Goal: Navigation & Orientation: Find specific page/section

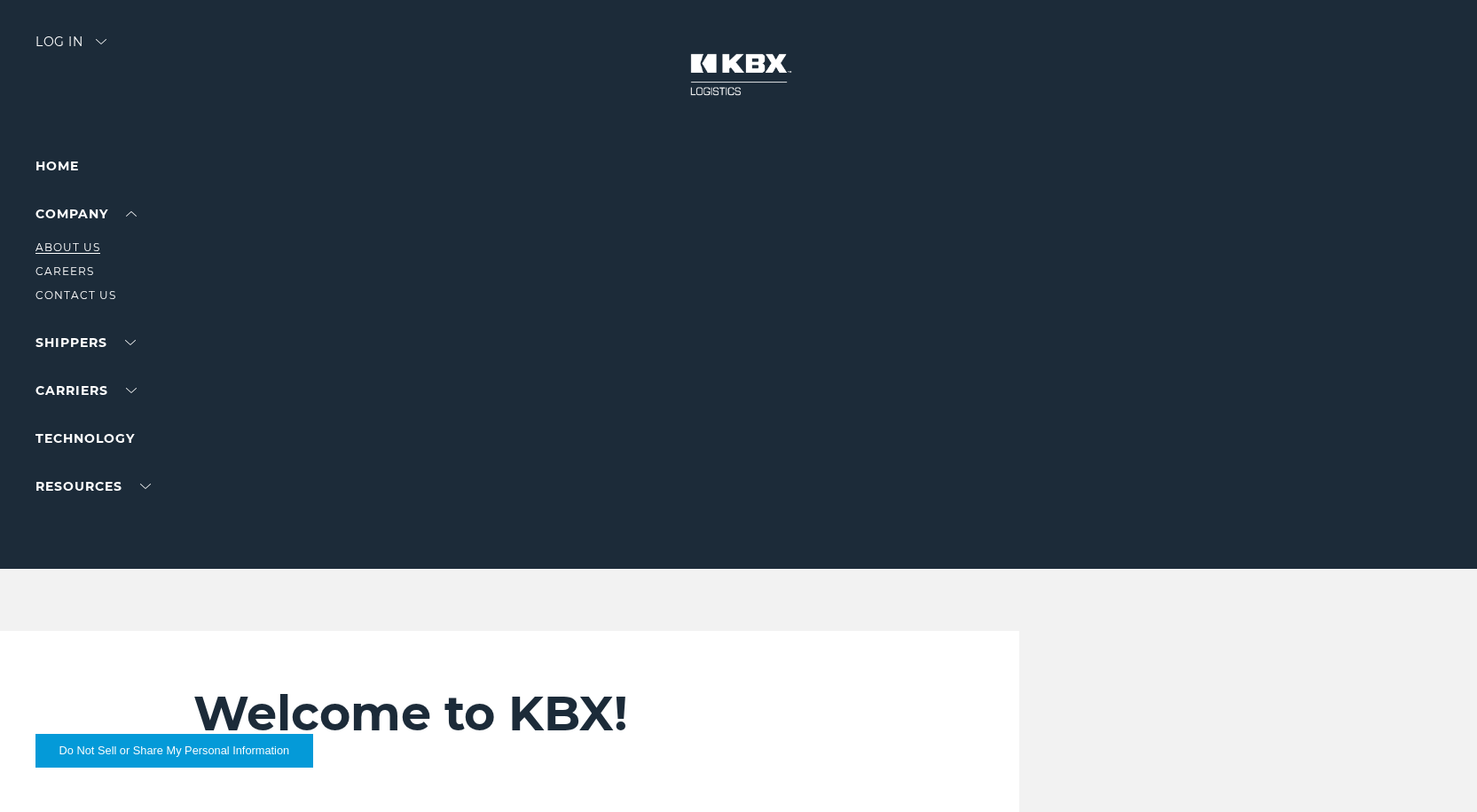
click at [79, 251] on link "About Us" at bounding box center [68, 247] width 65 height 13
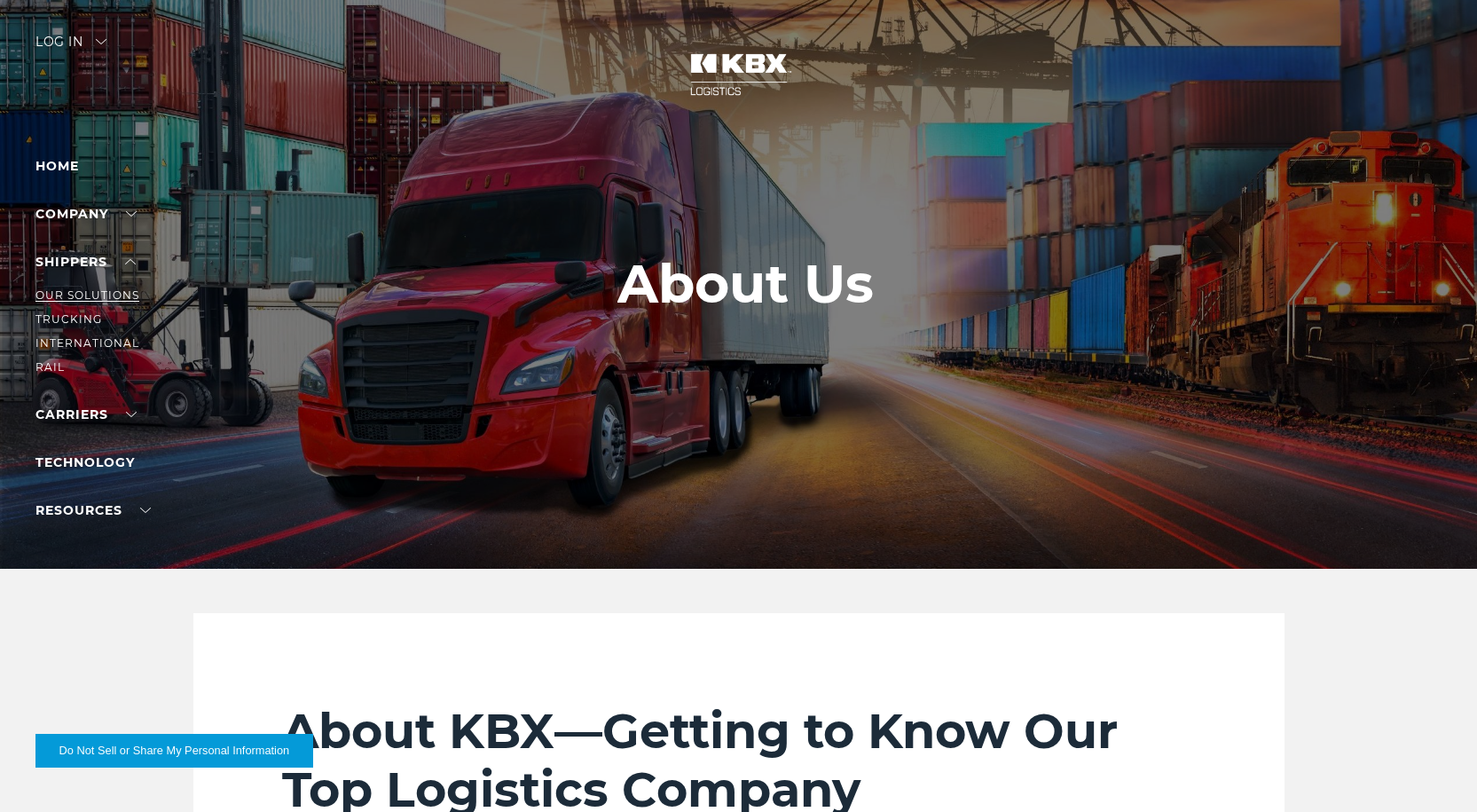
click at [90, 293] on link "Our Solutions" at bounding box center [87, 294] width 104 height 13
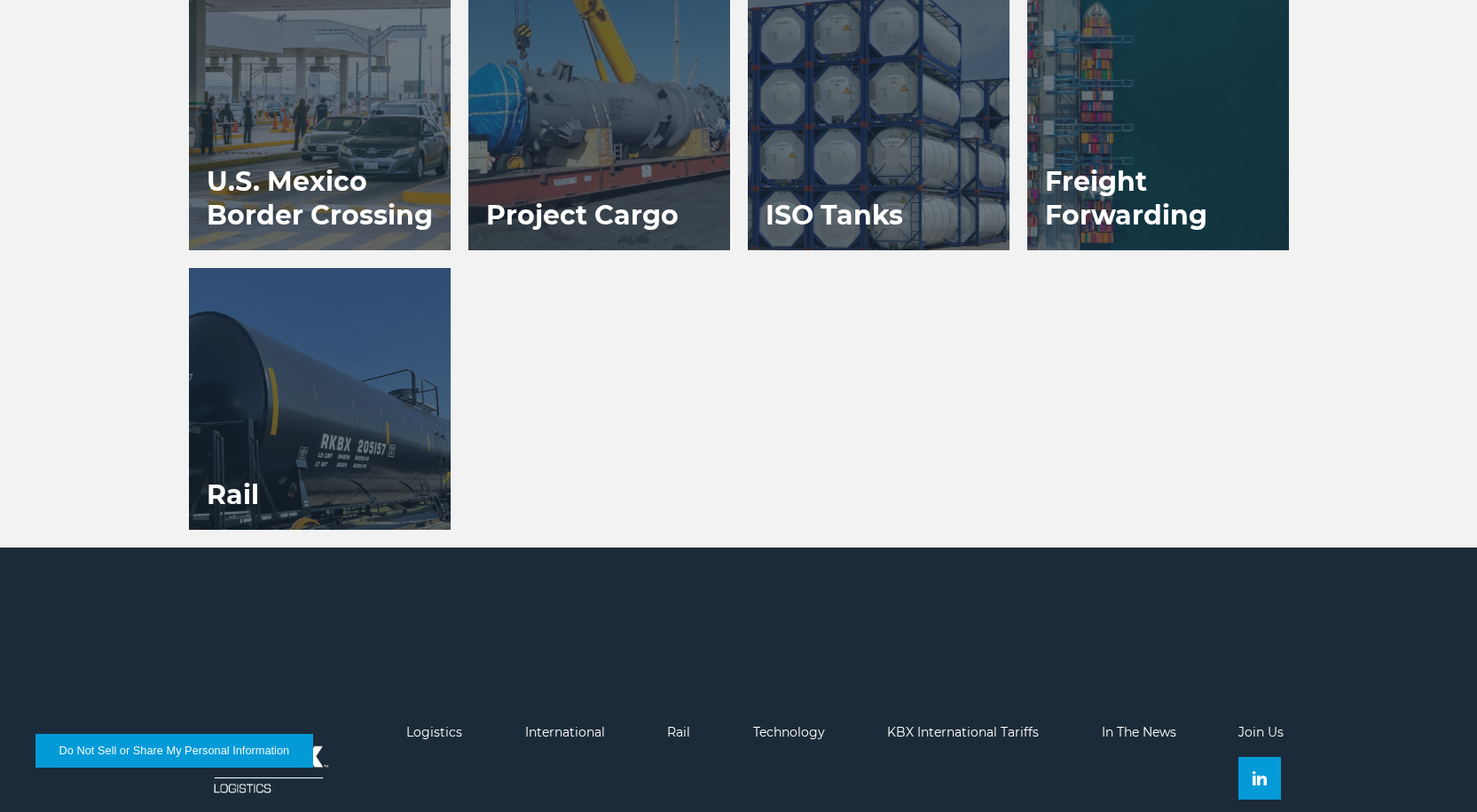
scroll to position [1289, 0]
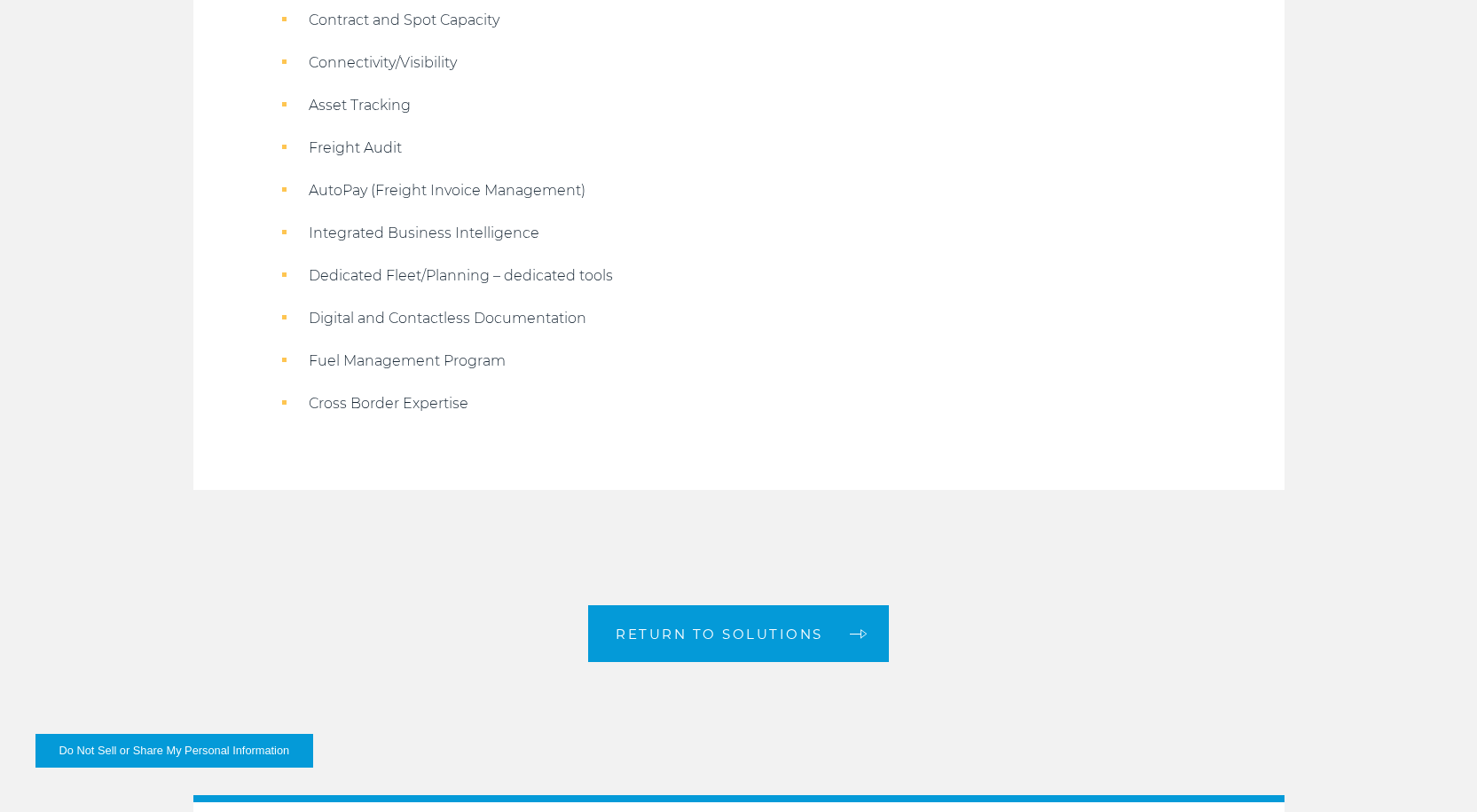
scroll to position [2040, 0]
